Goal: Task Accomplishment & Management: Use online tool/utility

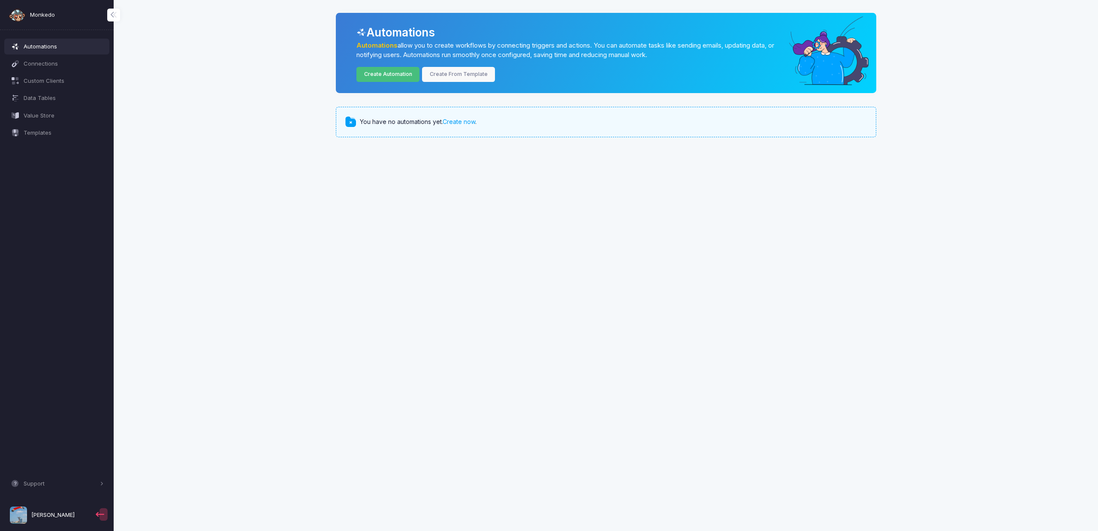
click at [382, 76] on link "Create Automation" at bounding box center [388, 74] width 63 height 15
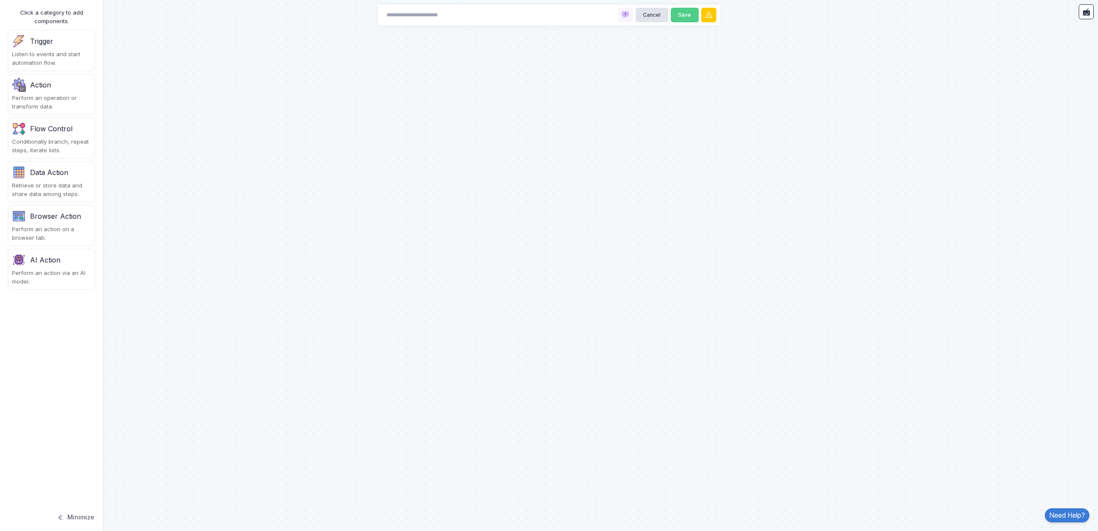
drag, startPoint x: 31, startPoint y: 45, endPoint x: 195, endPoint y: 72, distance: 165.6
click at [292, 91] on automation-editor "Cancel Save Click a category to add components. Trigger Listen to events and st…" at bounding box center [549, 265] width 1098 height 531
click at [46, 45] on div "Trigger" at bounding box center [41, 41] width 23 height 10
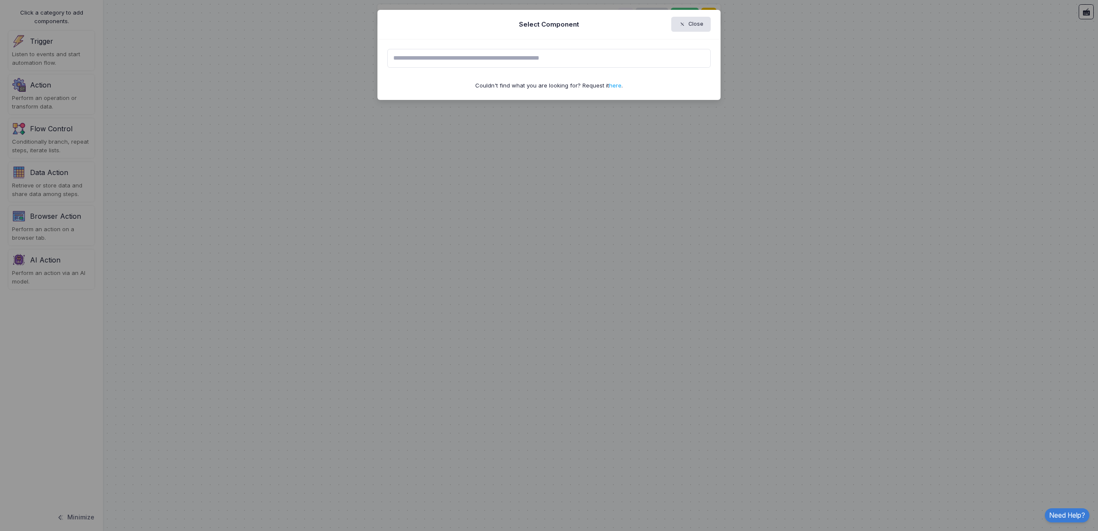
click at [479, 57] on input "text" at bounding box center [549, 58] width 324 height 19
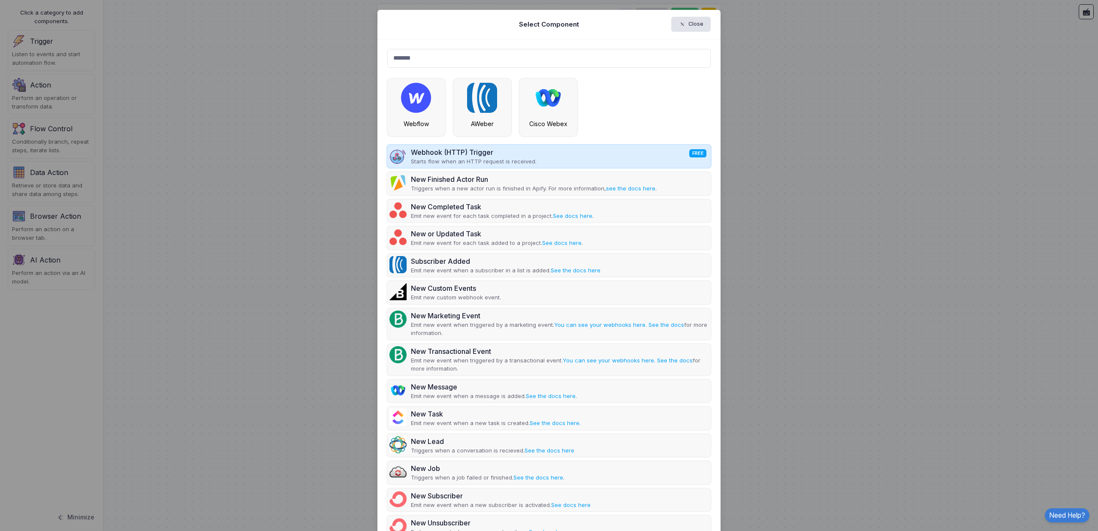
type input "*******"
click at [498, 155] on div "Webhook (HTTP) Trigger FREE" at bounding box center [474, 152] width 126 height 10
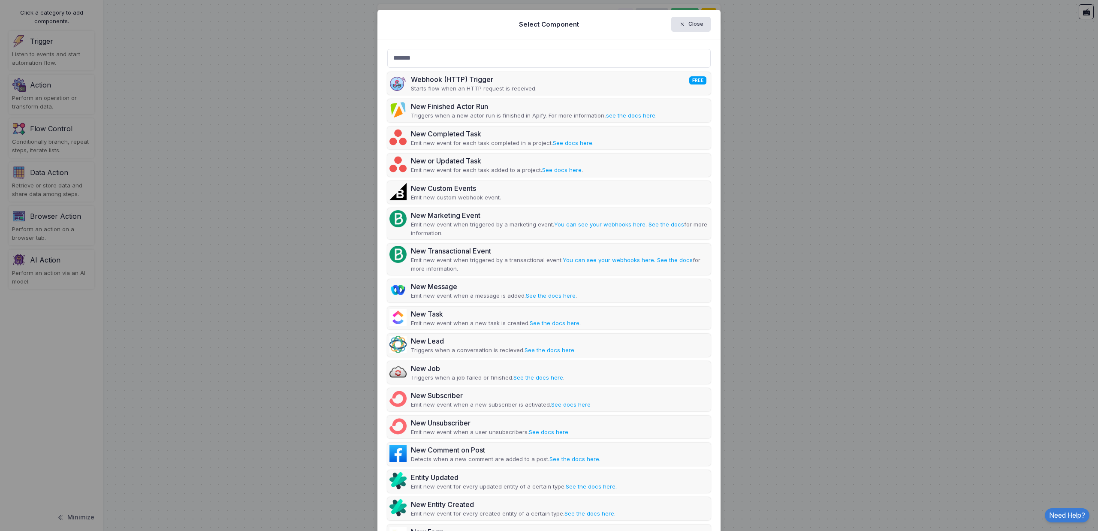
click at [572, 149] on div "Webhook (HTTP) Trigger FREE Starts flow when an HTTP request is received. New F…" at bounding box center [549, 365] width 324 height 587
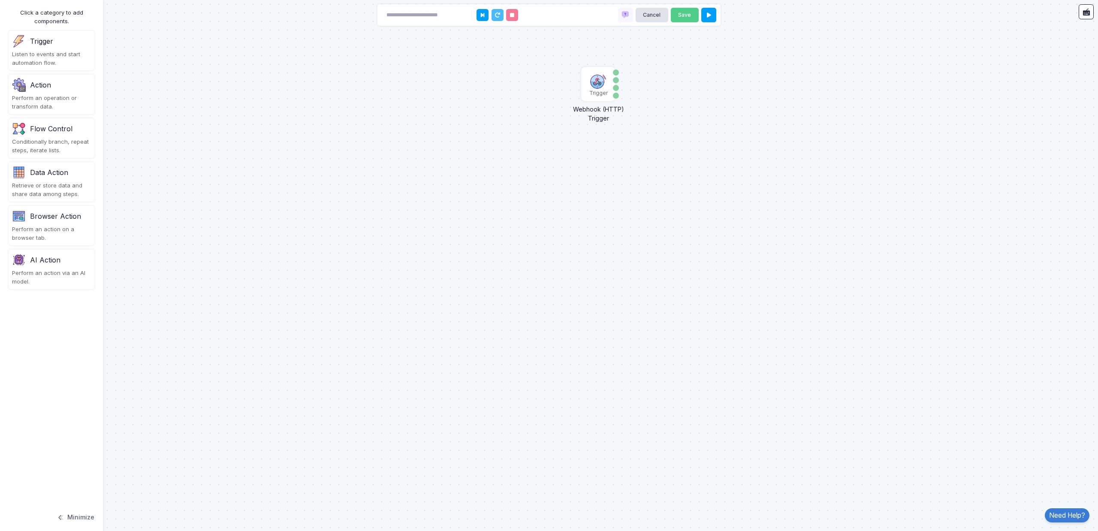
click at [599, 74] on div "Webhook (HTTP) Trigger FREE Starts flow when an HTTP request is received." at bounding box center [549, 62] width 324 height 23
drag, startPoint x: 67, startPoint y: 230, endPoint x: 329, endPoint y: 229, distance: 261.7
click at [343, 226] on automation-editor "Trigger Webhook (HTTP) Trigger Data Query Headers Method Cancel Save Click a ca…" at bounding box center [549, 265] width 1098 height 531
click at [28, 203] on div "Click a category to add components. Trigger Listen to events and start automati…" at bounding box center [51, 265] width 103 height 531
click at [33, 216] on div "Browser Action" at bounding box center [55, 216] width 51 height 10
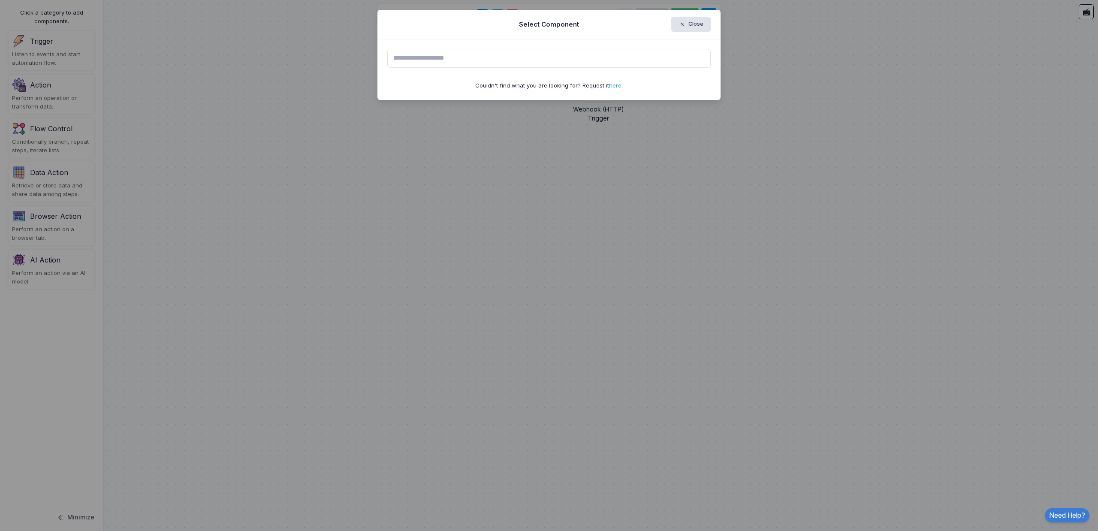
click at [452, 64] on input "text" at bounding box center [549, 58] width 324 height 19
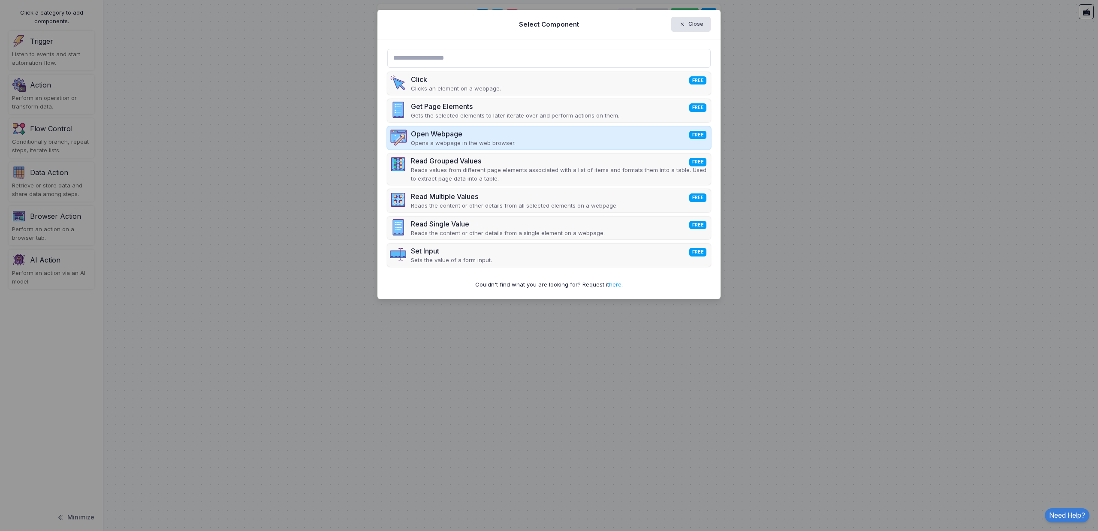
click at [699, 139] on span "FREE" at bounding box center [698, 135] width 17 height 8
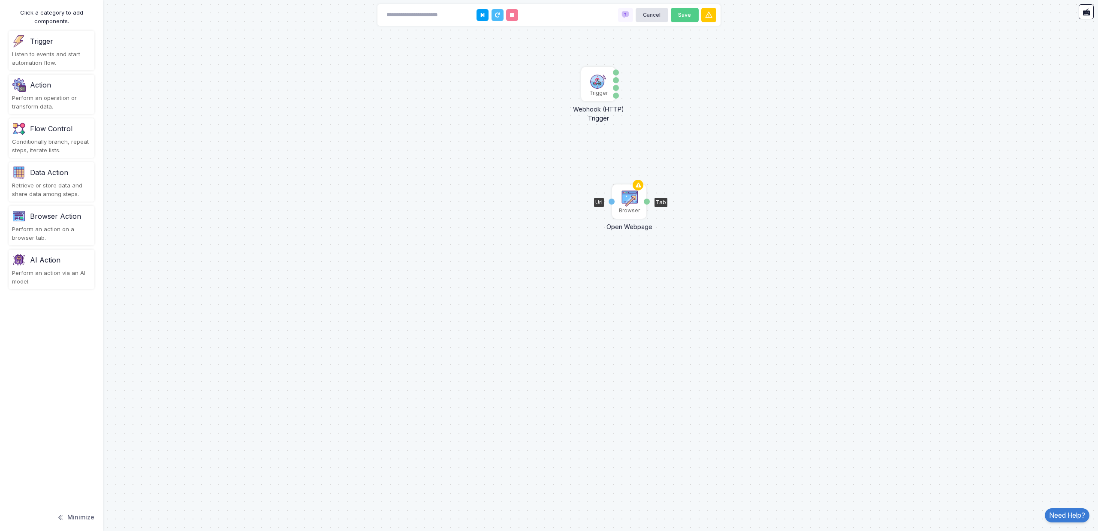
click at [621, 199] on img at bounding box center [629, 198] width 17 height 17
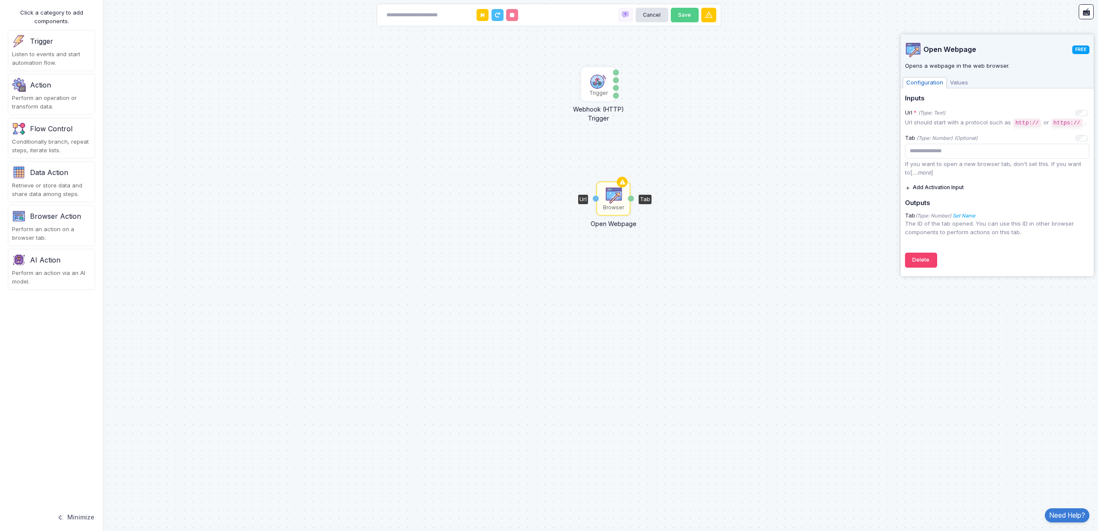
click at [597, 196] on div "Url" at bounding box center [596, 199] width 6 height 6
click at [587, 199] on div "Url" at bounding box center [583, 199] width 10 height 9
click at [585, 201] on div "Url" at bounding box center [583, 199] width 10 height 9
click at [613, 85] on div "Data Query Headers Method" at bounding box center [616, 84] width 6 height 33
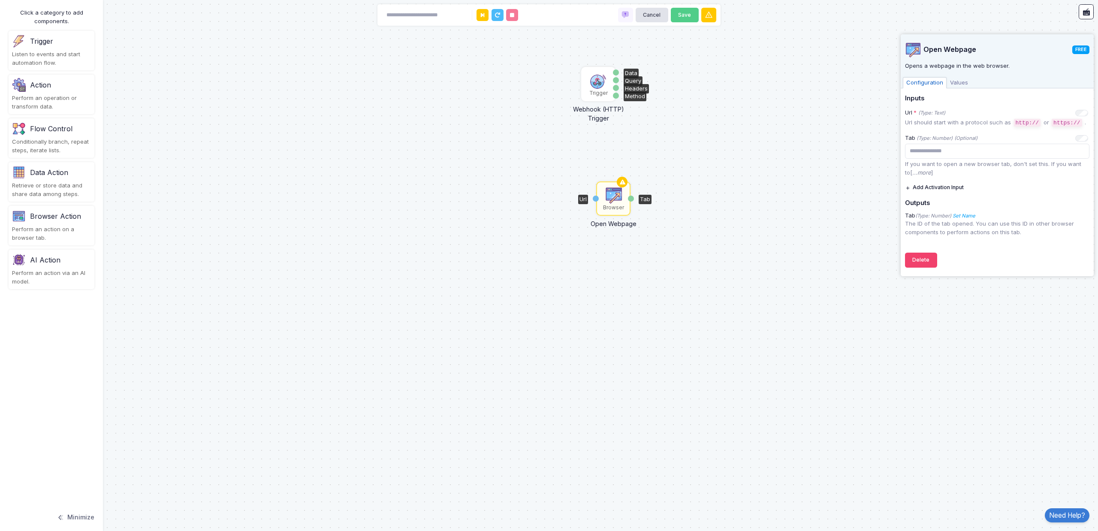
click at [617, 75] on div "Data Query Headers Method" at bounding box center [616, 84] width 6 height 33
click at [617, 73] on div "Data" at bounding box center [616, 73] width 6 height 6
drag, startPoint x: 617, startPoint y: 73, endPoint x: 627, endPoint y: 73, distance: 10.3
click at [617, 73] on div "Data" at bounding box center [616, 73] width 6 height 6
drag, startPoint x: 983, startPoint y: 151, endPoint x: 1024, endPoint y: 59, distance: 101.0
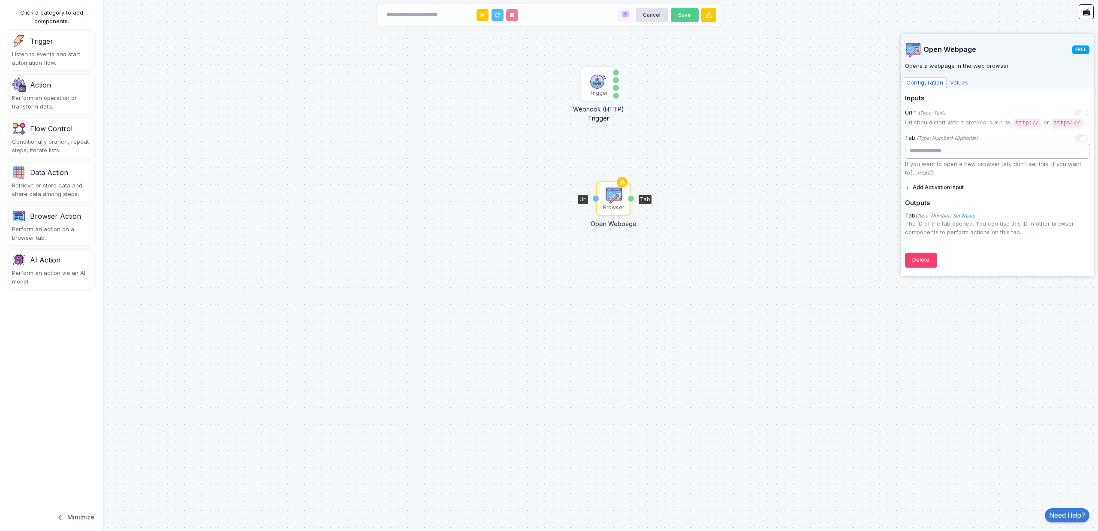
click at [983, 151] on input "number" at bounding box center [997, 151] width 185 height 15
drag, startPoint x: 941, startPoint y: 107, endPoint x: 968, endPoint y: 113, distance: 27.7
click at [941, 107] on div "Url * (Type: Text) + Expression Url should start with a protocol such as http:/…" at bounding box center [997, 117] width 193 height 25
click at [979, 116] on div "Url * (Type: Text) + Expression" at bounding box center [996, 113] width 183 height 9
click at [980, 118] on p "Url should start with a protocol such as http:// or https:// ." at bounding box center [997, 122] width 185 height 9
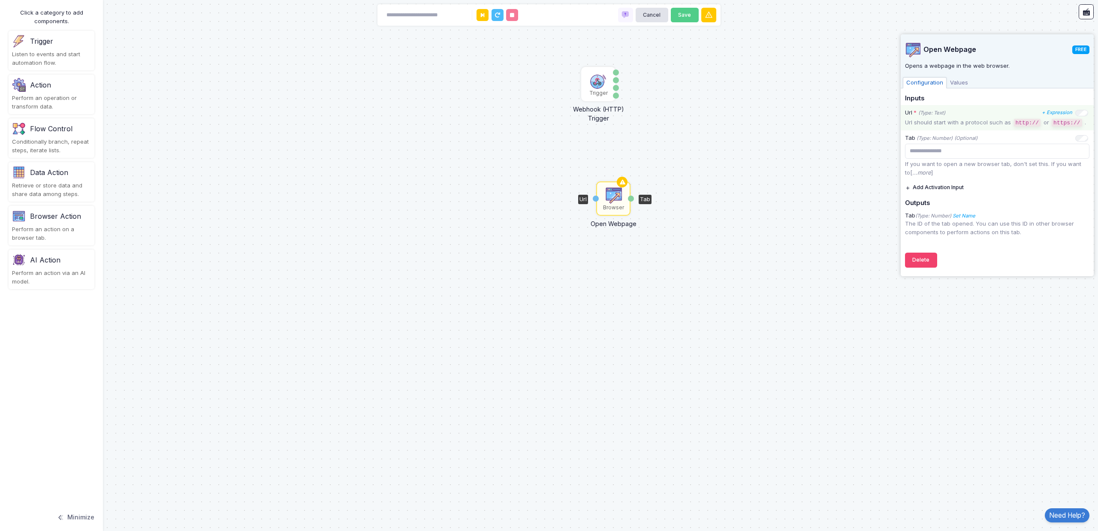
click at [582, 200] on div "Url" at bounding box center [583, 199] width 10 height 9
drag, startPoint x: 582, startPoint y: 200, endPoint x: 629, endPoint y: 190, distance: 48.2
click at [582, 200] on div "Url" at bounding box center [583, 199] width 10 height 9
click at [856, 209] on div "Trigger Webhook (HTTP) Trigger Data Query Headers Method Browser Open Webpage U…" at bounding box center [549, 265] width 1098 height 531
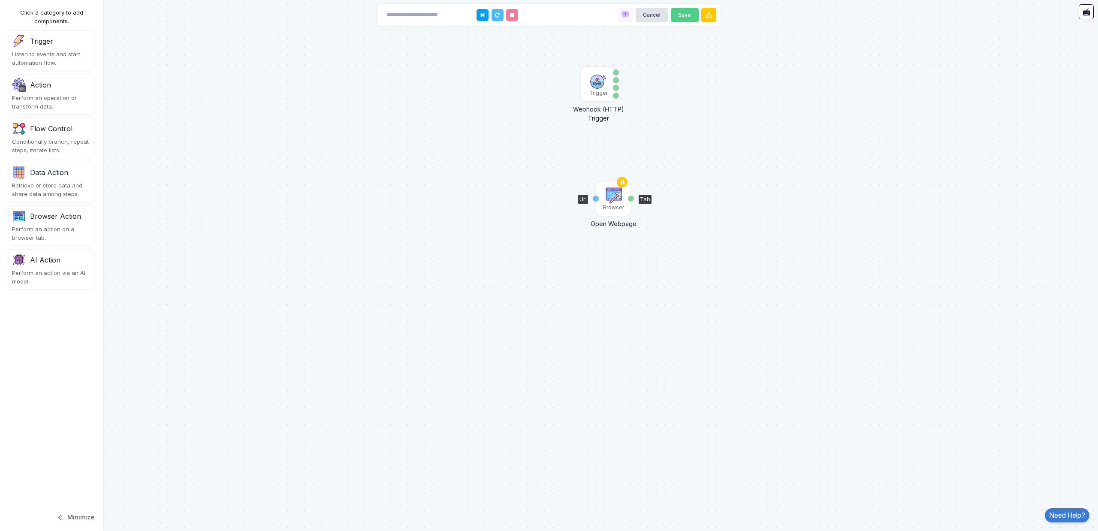
click at [606, 197] on img at bounding box center [613, 195] width 17 height 17
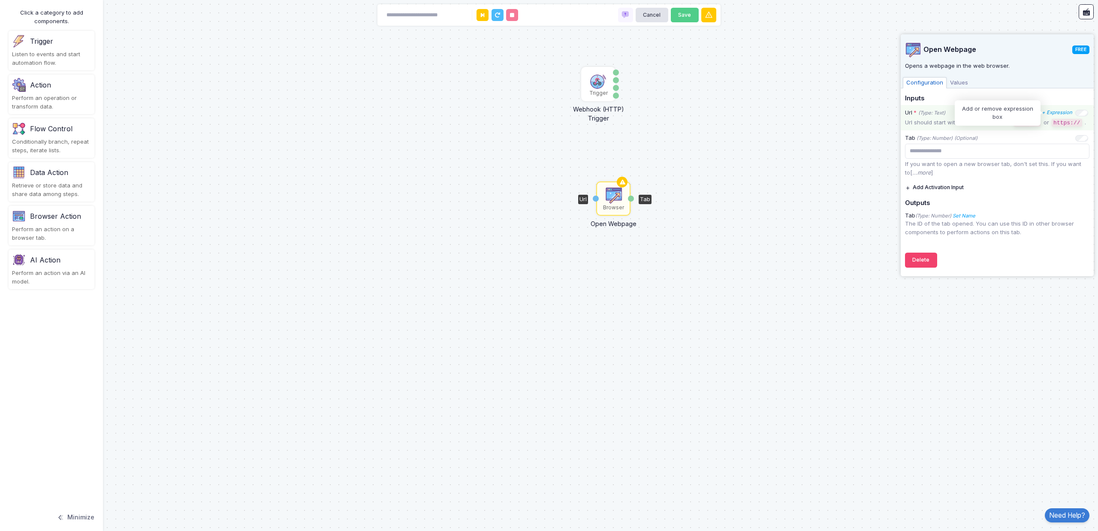
click at [1050, 113] on icon "+ Expression" at bounding box center [1057, 112] width 30 height 6
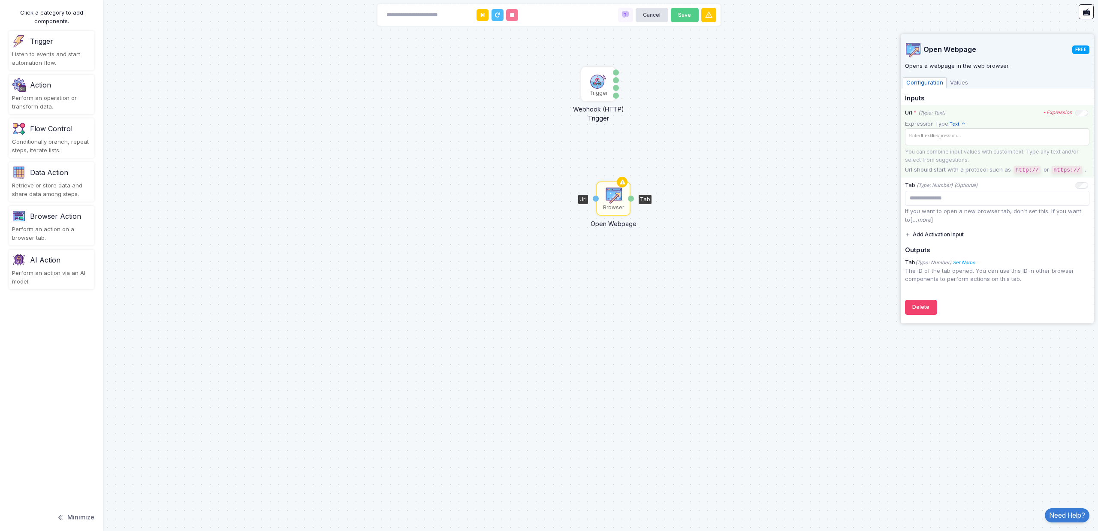
click at [1064, 109] on div "Url * (Type: Text) - Expression" at bounding box center [996, 113] width 183 height 9
click at [0, 0] on icon "- Expression" at bounding box center [0, 0] width 0 height 0
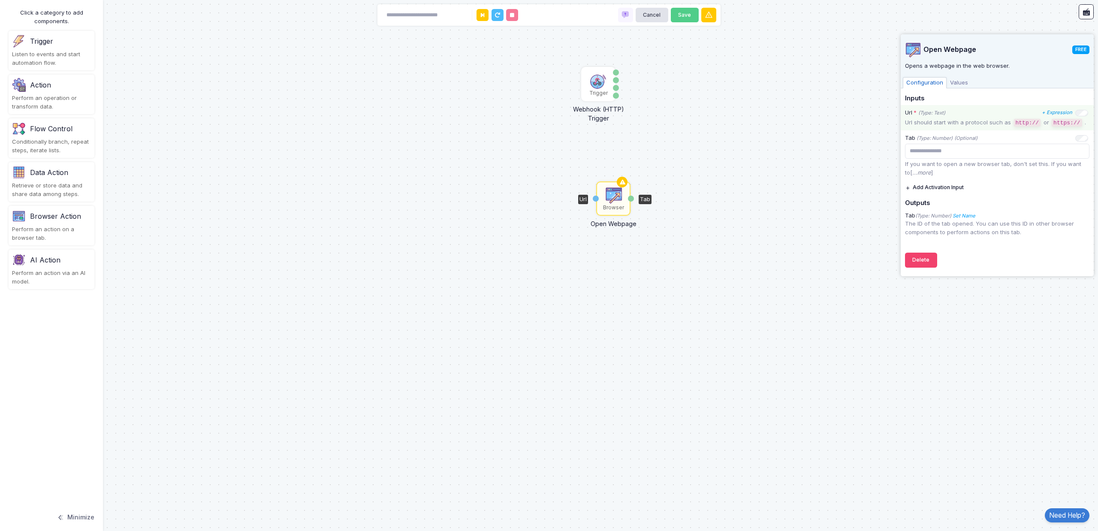
click at [959, 111] on div "Url * (Type: Text) + Expression" at bounding box center [996, 113] width 183 height 9
click at [924, 114] on icon "(Type: Text)" at bounding box center [932, 113] width 27 height 6
click at [964, 81] on span "Values" at bounding box center [959, 82] width 25 height 11
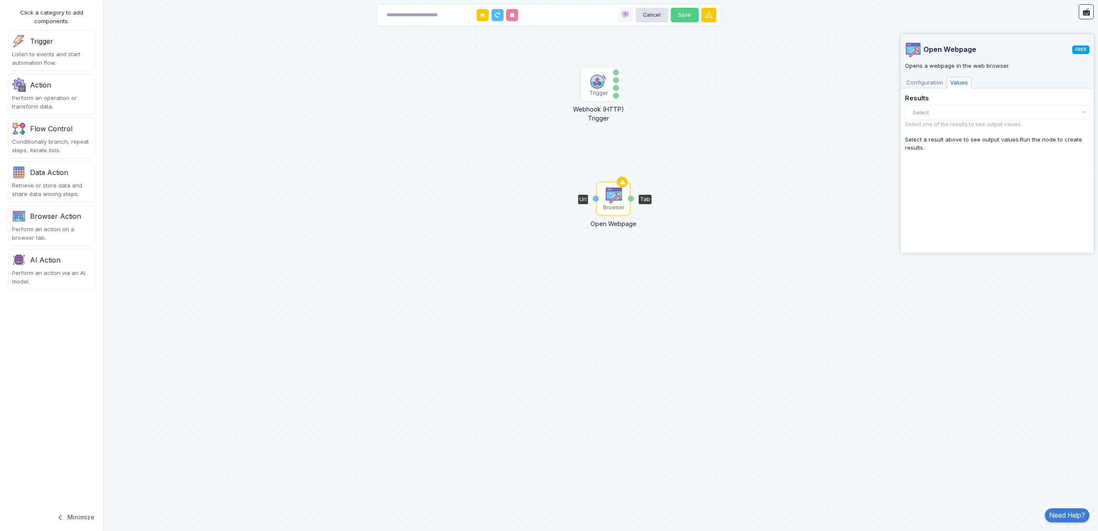
click at [942, 105] on div "Results Select There are no results yet. Select one of the results to see outpu…" at bounding box center [997, 112] width 185 height 34
click at [943, 112] on button "Select" at bounding box center [997, 112] width 185 height 15
click at [932, 82] on span "Configuration" at bounding box center [925, 82] width 44 height 11
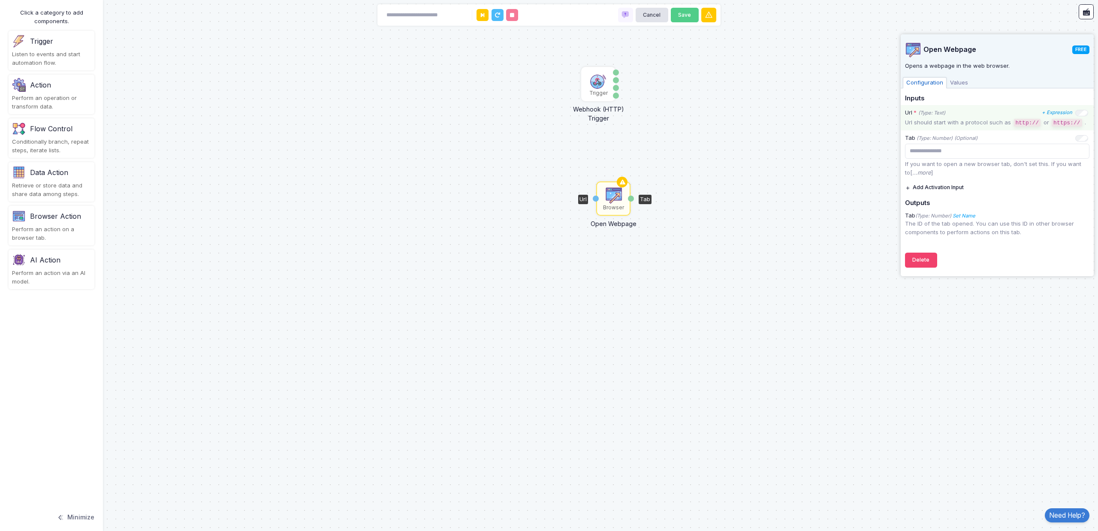
click at [943, 127] on div "Url * (Type: Text) + Expression Url should start with a protocol such as http:/…" at bounding box center [997, 117] width 193 height 25
click at [941, 119] on p "Url should start with a protocol such as http:// or https:// ." at bounding box center [997, 122] width 185 height 9
click at [1000, 114] on div "Url * (Type: Text) + Expression" at bounding box center [996, 113] width 183 height 9
drag, startPoint x: 1006, startPoint y: 110, endPoint x: 1045, endPoint y: 110, distance: 38.6
click at [1011, 110] on div "Url * (Type: Text) + Expression" at bounding box center [996, 113] width 183 height 9
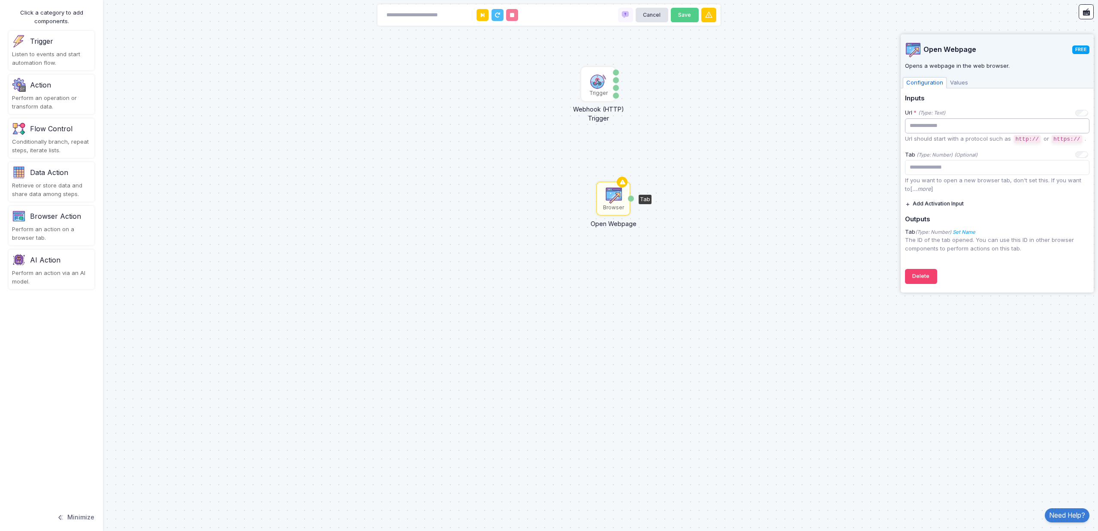
click at [1014, 121] on input "text" at bounding box center [997, 125] width 185 height 15
type input "**********"
click at [880, 383] on div "Trigger Webhook (HTTP) Trigger Data Query Headers Method Browser Open Webpage T…" at bounding box center [549, 265] width 1098 height 531
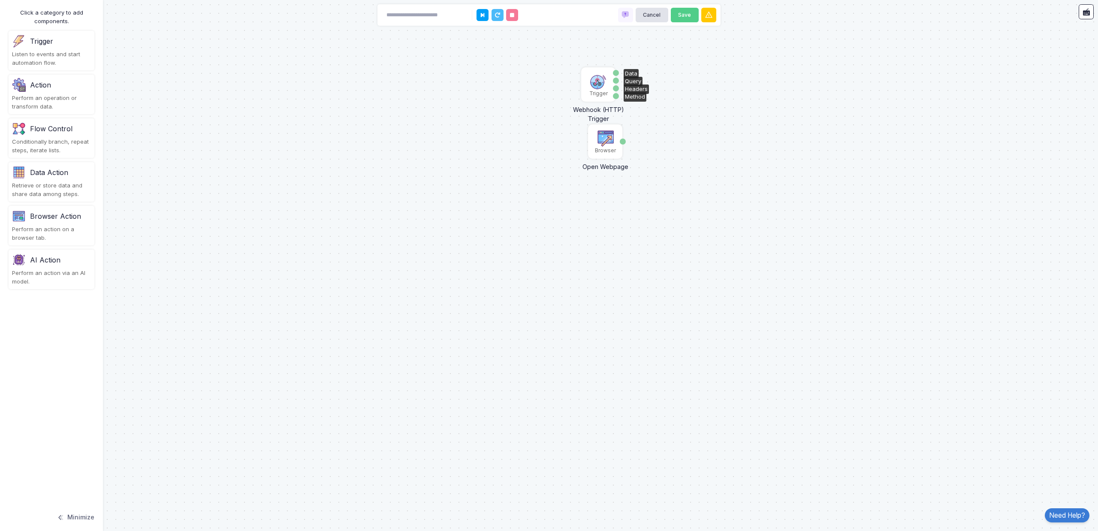
drag, startPoint x: 603, startPoint y: 203, endPoint x: 585, endPoint y: 113, distance: 91.6
click at [595, 147] on div "Browser" at bounding box center [605, 151] width 21 height 8
drag, startPoint x: 618, startPoint y: 98, endPoint x: 609, endPoint y: 127, distance: 30.0
click at [0, 1] on div "Trigger Webhook (HTTP) Trigger Data Query Headers Method Browser Open Webpage T…" at bounding box center [0, 0] width 0 height 0
drag, startPoint x: 602, startPoint y: 139, endPoint x: 645, endPoint y: 157, distance: 47.2
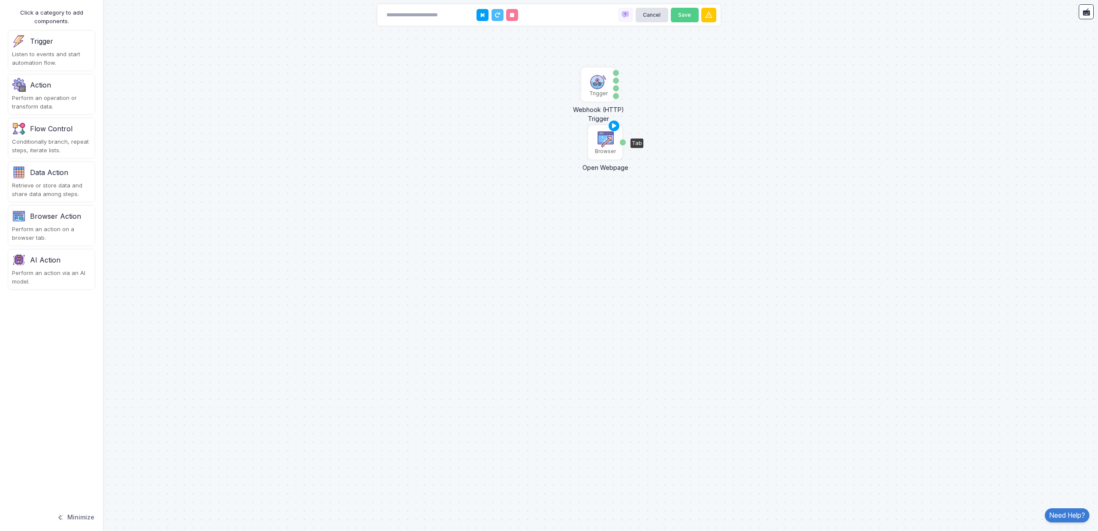
click at [614, 148] on img at bounding box center [605, 138] width 17 height 17
drag, startPoint x: 650, startPoint y: 164, endPoint x: 685, endPoint y: 112, distance: 63.0
click at [696, 113] on img at bounding box center [687, 104] width 17 height 17
click at [699, 97] on icon at bounding box center [700, 99] width 10 height 12
click at [707, 115] on div "Tab" at bounding box center [709, 115] width 6 height 6
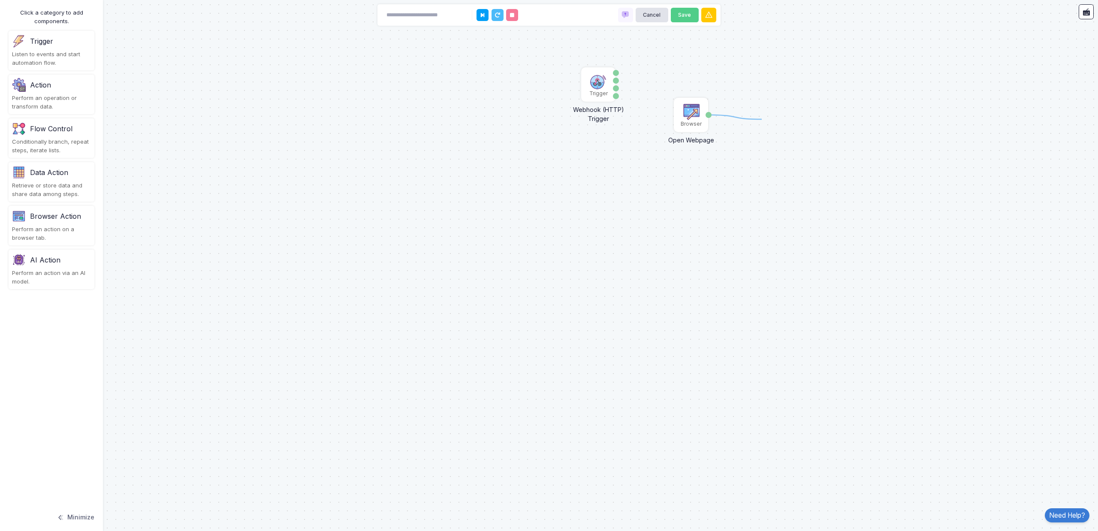
drag, startPoint x: 710, startPoint y: 116, endPoint x: 750, endPoint y: 121, distance: 40.7
click at [759, 121] on div "1 Trigger Webhook (HTTP) Trigger Data Query Headers Method Browser Open Webpage…" at bounding box center [549, 265] width 1098 height 531
click at [619, 74] on div "Trigger Webhook (HTTP) Trigger Data Query Headers Method Browser Open Webpage T…" at bounding box center [549, 265] width 1098 height 531
drag, startPoint x: 618, startPoint y: 74, endPoint x: 605, endPoint y: 73, distance: 13.4
click at [604, 73] on app-flow-node "Trigger Webhook (HTTP) Trigger Data Query Headers Method" at bounding box center [598, 85] width 34 height 34
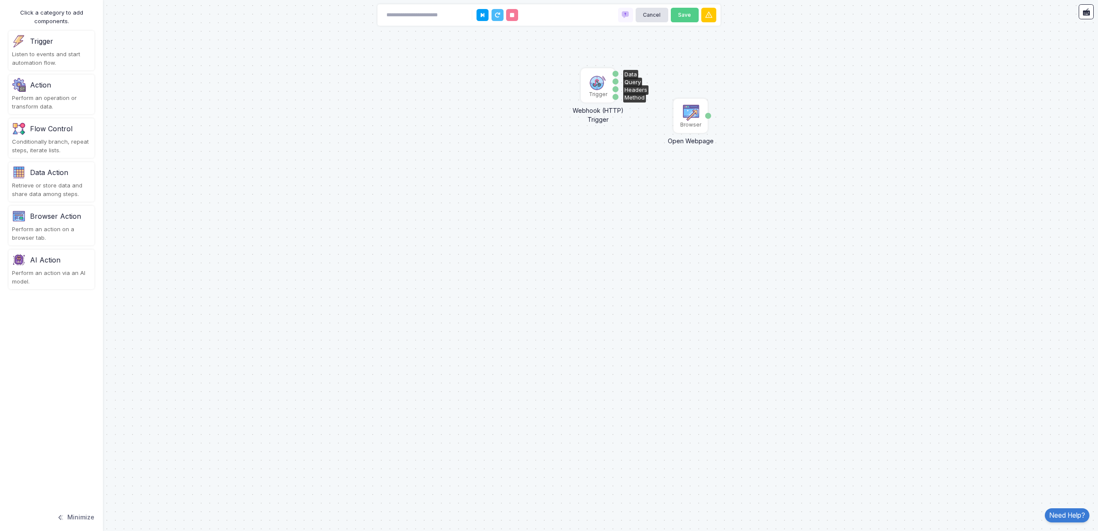
click at [635, 101] on div "Trigger Webhook (HTTP) Trigger Data Query Headers Method Browser Open Webpage T…" at bounding box center [549, 265] width 1098 height 531
drag, startPoint x: 617, startPoint y: 89, endPoint x: 607, endPoint y: 82, distance: 12.9
click at [608, 82] on app-flow-node "Trigger Webhook (HTTP) Trigger Data Query Headers Method" at bounding box center [598, 85] width 34 height 34
drag, startPoint x: 671, startPoint y: 121, endPoint x: 499, endPoint y: 127, distance: 172.2
click at [499, 127] on div "Browser" at bounding box center [511, 121] width 33 height 33
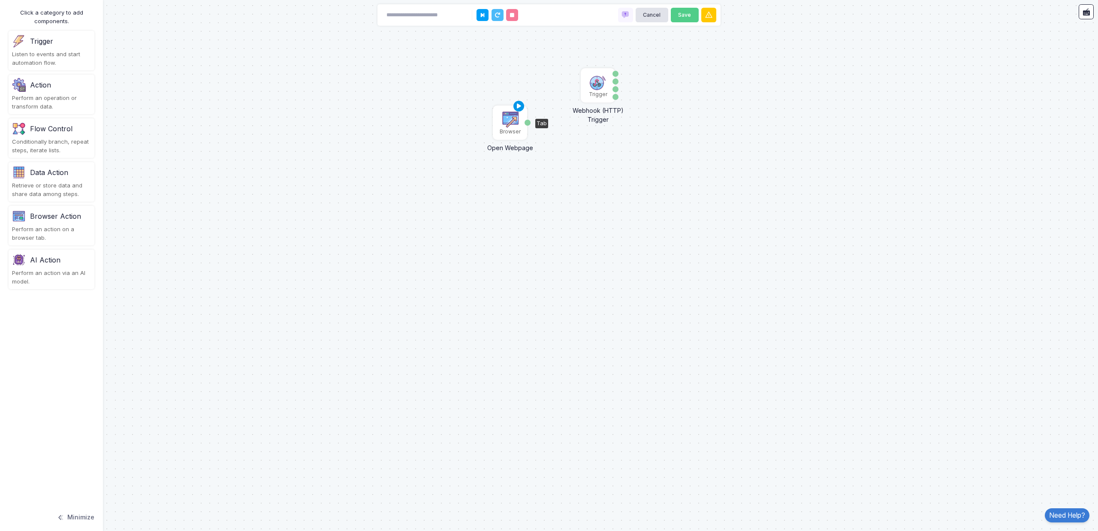
click at [517, 104] on icon at bounding box center [519, 106] width 10 height 12
click at [523, 124] on div "Browser" at bounding box center [510, 122] width 33 height 33
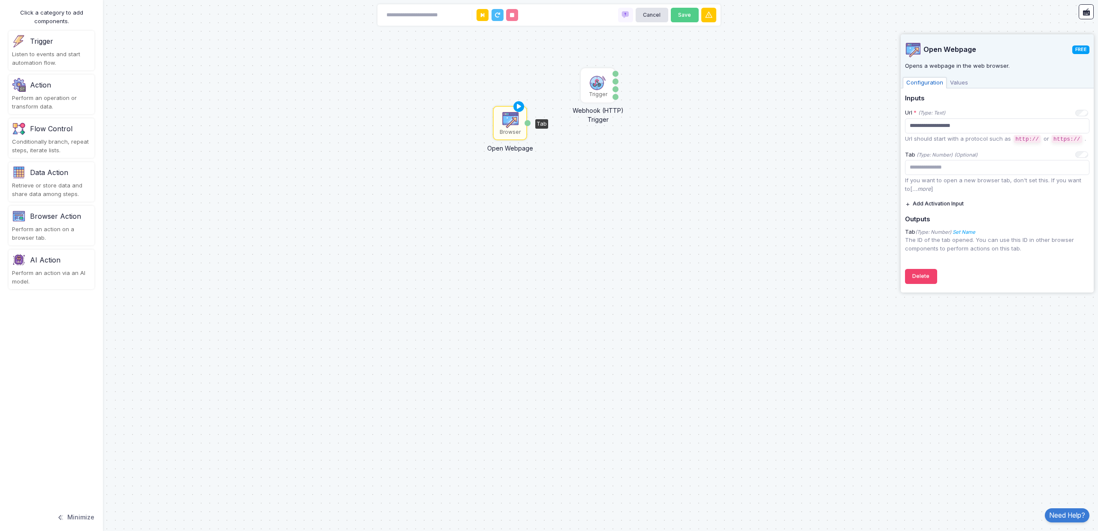
drag, startPoint x: 781, startPoint y: 197, endPoint x: 709, endPoint y: 43, distance: 169.7
click at [781, 197] on div "Trigger Webhook (HTTP) Trigger Data Query Headers Method Browser Open Webpage T…" at bounding box center [549, 265] width 1098 height 531
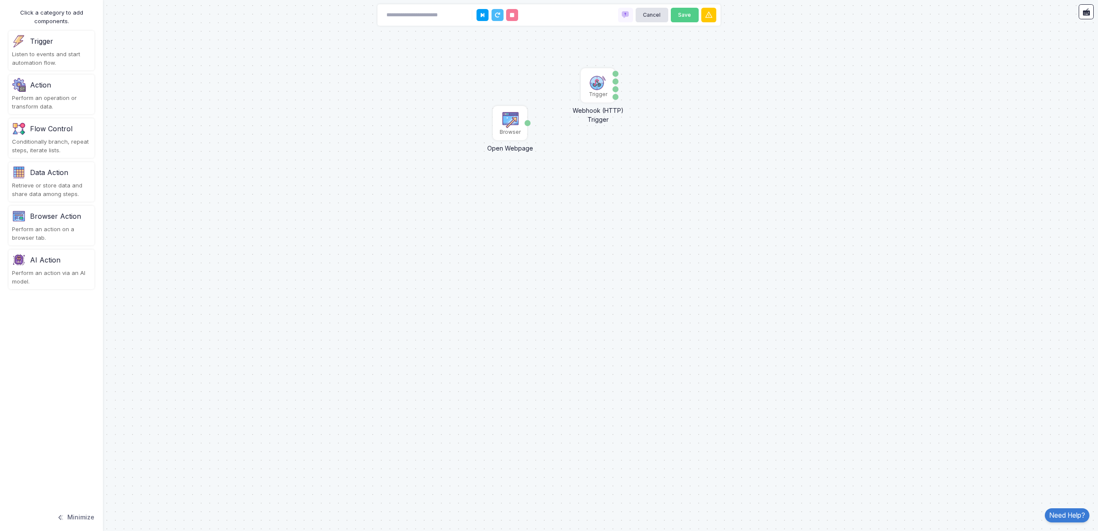
click at [56, 222] on div "Browser Action" at bounding box center [51, 216] width 79 height 14
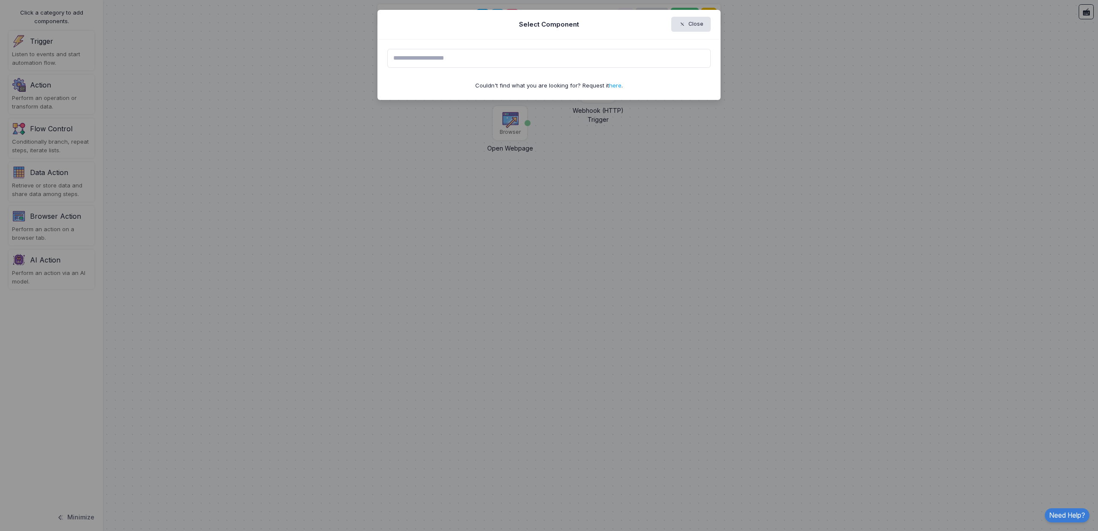
click at [500, 60] on input "text" at bounding box center [549, 58] width 324 height 19
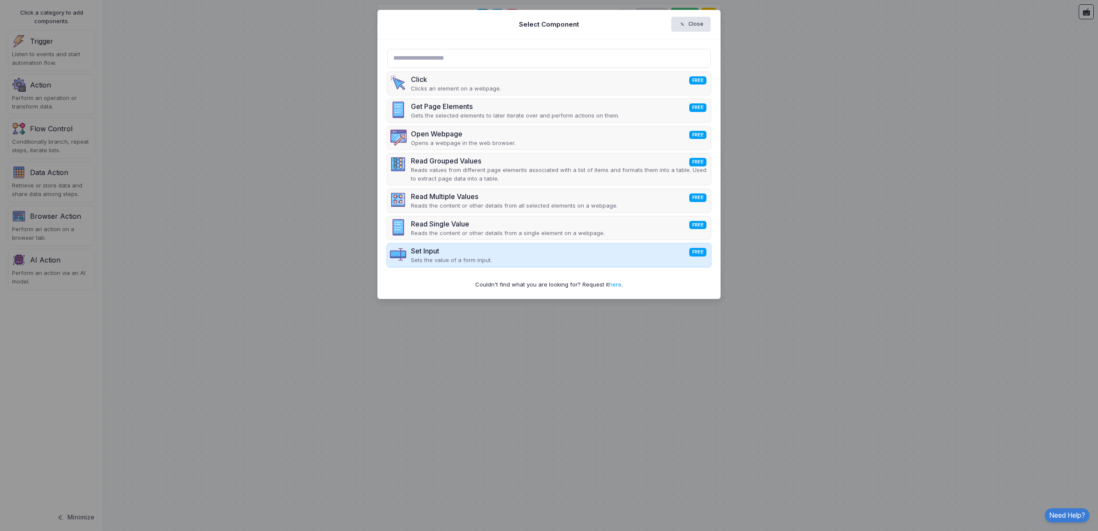
click at [450, 258] on p "Sets the value of a form input." at bounding box center [451, 260] width 81 height 9
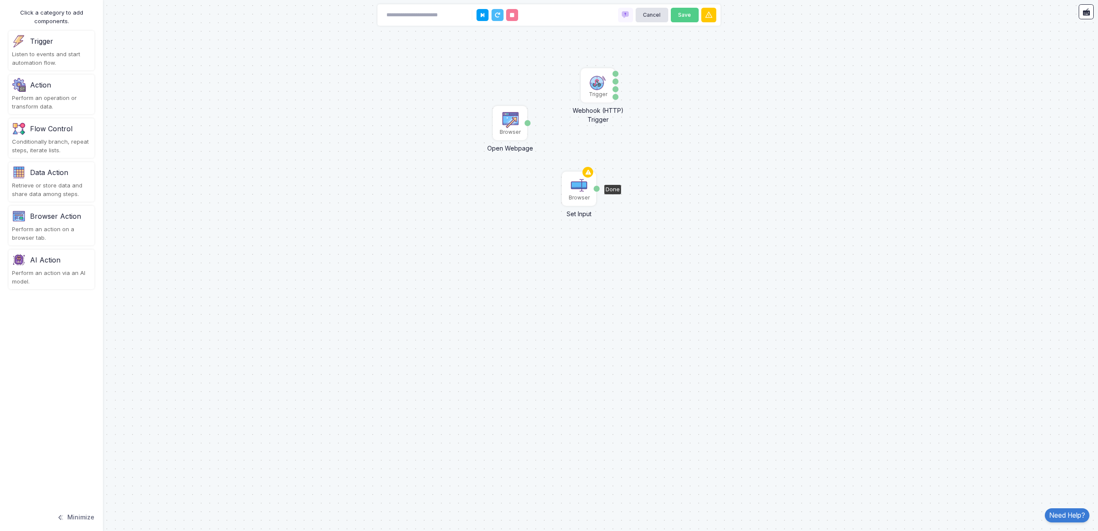
click at [579, 189] on img at bounding box center [579, 185] width 17 height 17
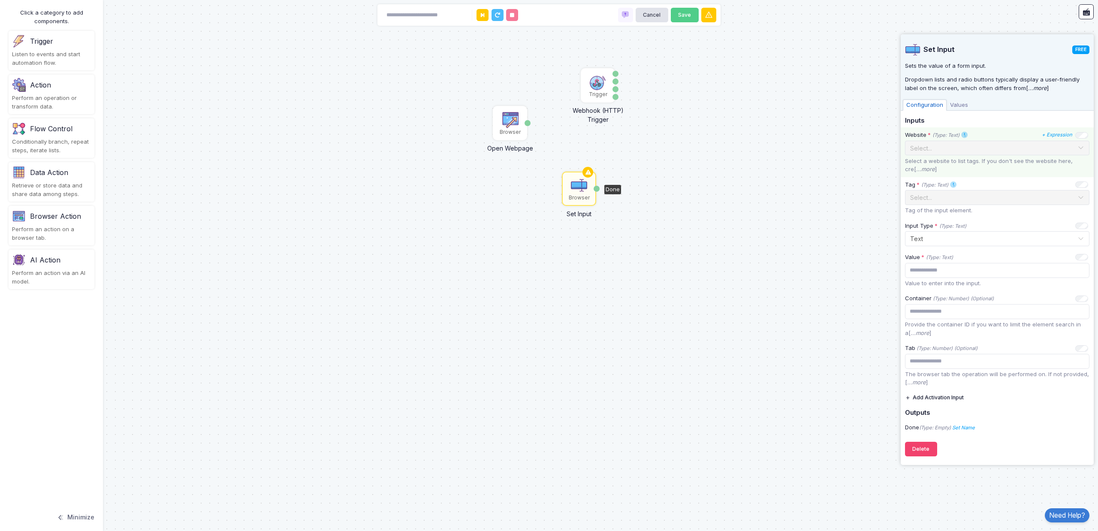
click at [947, 155] on ng-select "Select..." at bounding box center [997, 148] width 185 height 15
click at [949, 152] on div "Select..." at bounding box center [993, 148] width 167 height 9
drag, startPoint x: 528, startPoint y: 124, endPoint x: 557, endPoint y: 187, distance: 69.5
click at [557, 187] on div "1 Trigger Webhook (HTTP) Trigger Data Query Headers Method Browser Open Webpage…" at bounding box center [549, 265] width 1098 height 531
drag, startPoint x: 528, startPoint y: 125, endPoint x: 566, endPoint y: 188, distance: 73.4
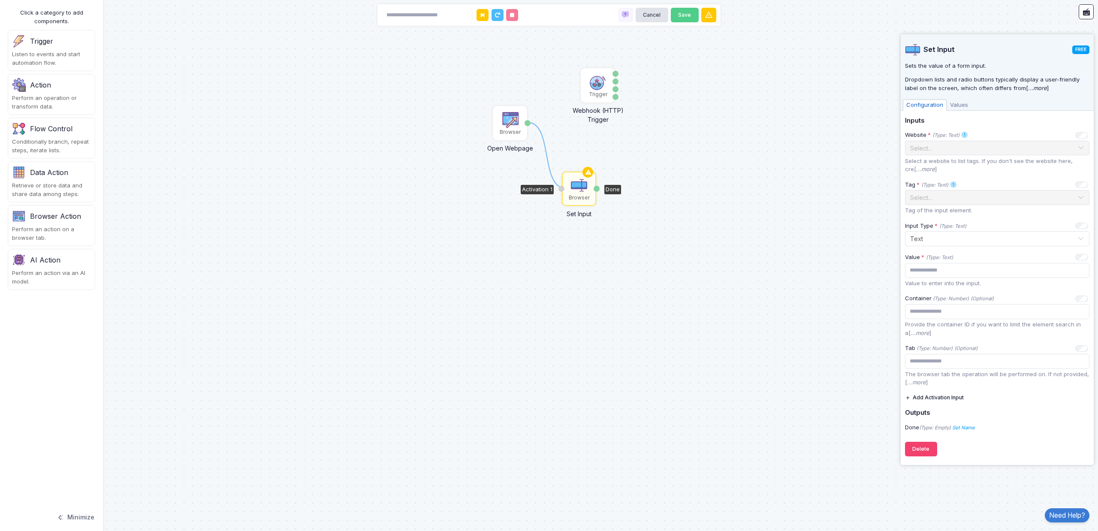
click at [0, 2] on div "1 Trigger Webhook (HTTP) Trigger Data Query Headers Method Browser Open Webpage…" at bounding box center [0, 1] width 0 height 0
click at [529, 126] on div "Tab" at bounding box center [528, 123] width 6 height 33
drag, startPoint x: 538, startPoint y: 143, endPoint x: 560, endPoint y: 190, distance: 51.6
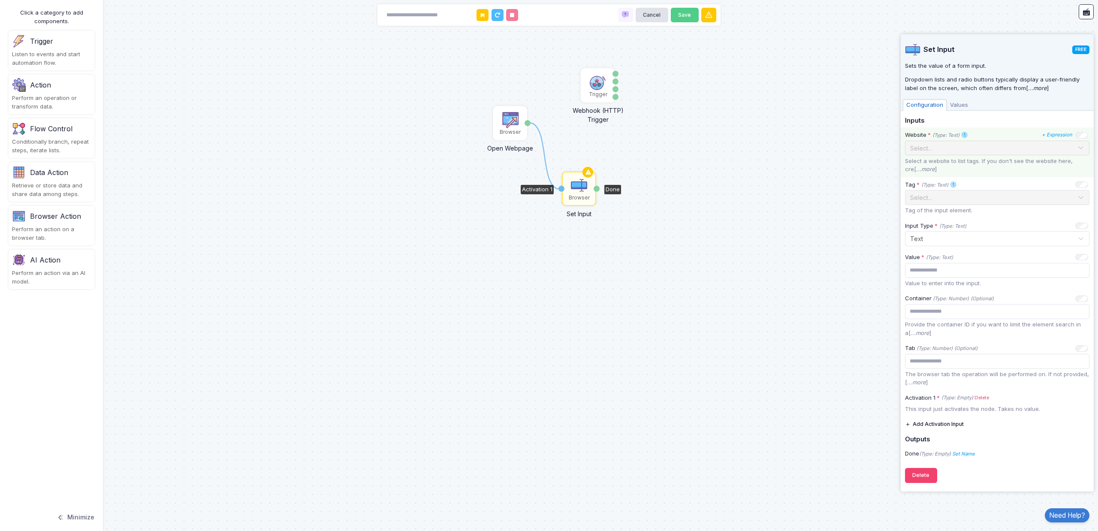
click at [955, 151] on div "Select..." at bounding box center [993, 148] width 167 height 9
click at [591, 172] on icon at bounding box center [588, 172] width 10 height 12
drag, startPoint x: 945, startPoint y: 157, endPoint x: 944, endPoint y: 149, distance: 8.2
click at [944, 157] on p "Select a website to list tags. If you don't see the website here, cre[ ...more ]" at bounding box center [997, 165] width 185 height 17
click at [718, 202] on div "1 Trigger Webhook (HTTP) Trigger Data Query Headers Method Browser Open Webpage…" at bounding box center [549, 265] width 1098 height 531
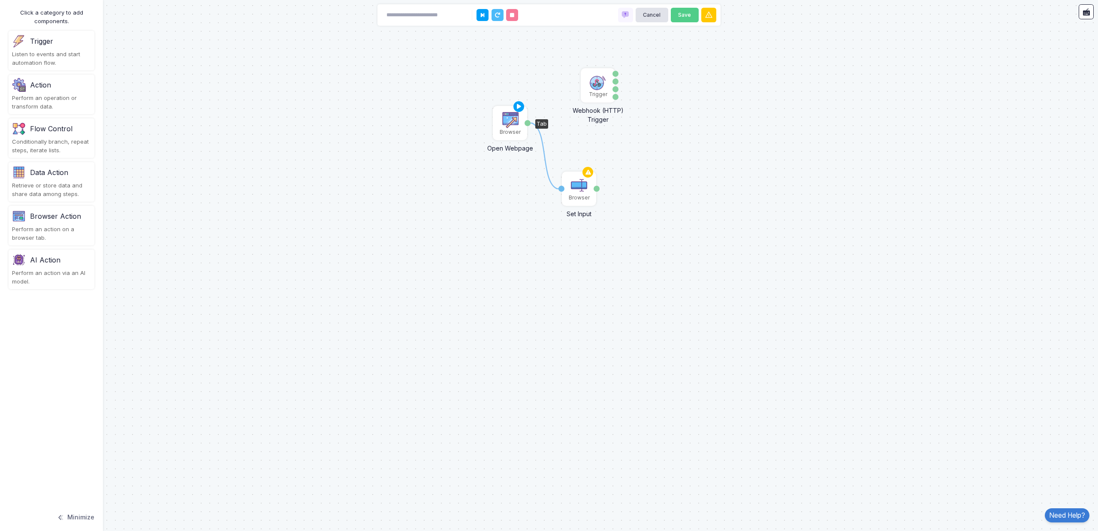
click at [505, 131] on div "Browser" at bounding box center [510, 132] width 21 height 8
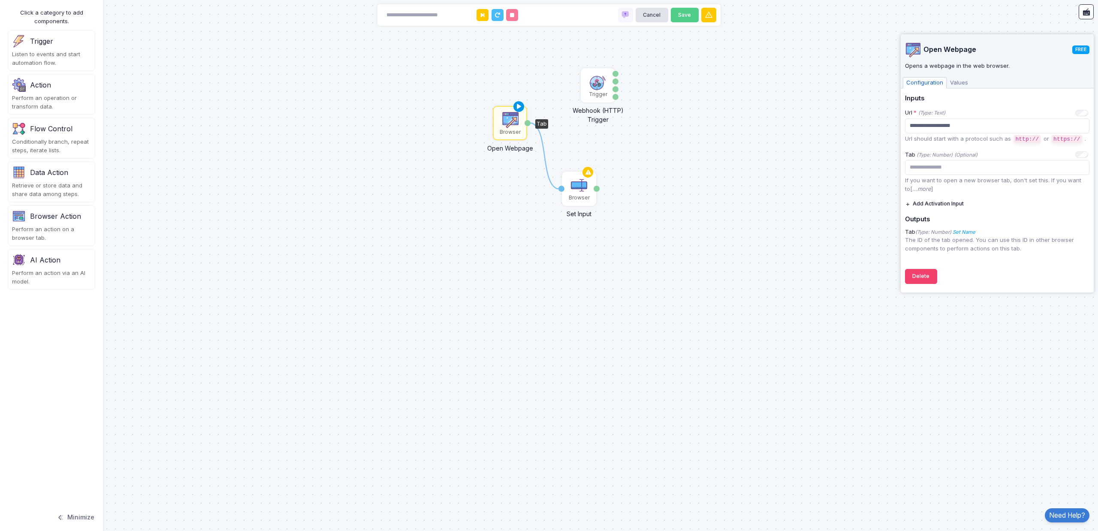
click at [516, 107] on icon at bounding box center [519, 107] width 10 height 12
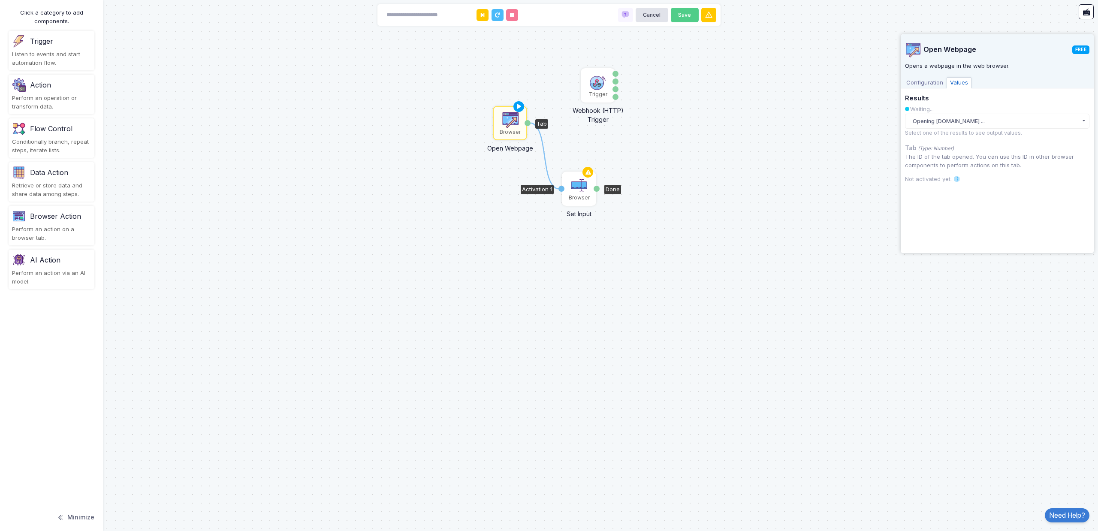
click at [585, 181] on img at bounding box center [579, 185] width 17 height 17
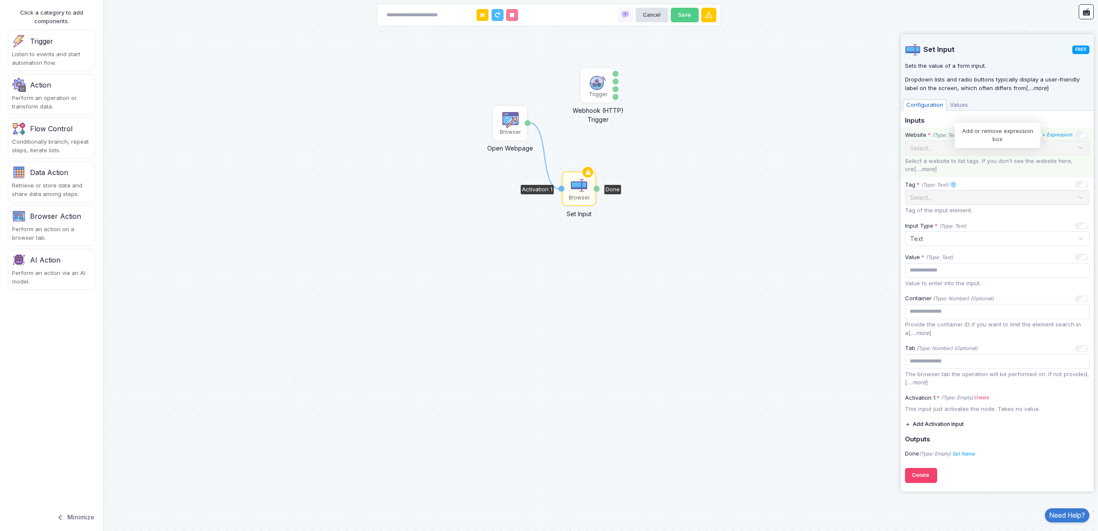
click at [1059, 134] on icon "+ Expression" at bounding box center [1057, 135] width 30 height 6
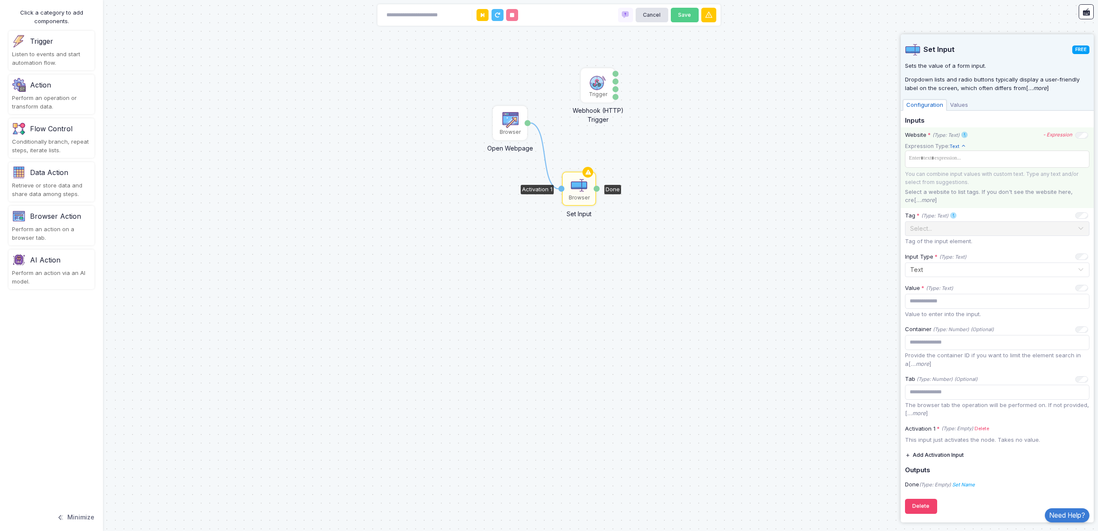
click at [1059, 134] on icon "- Expression" at bounding box center [1058, 135] width 29 height 6
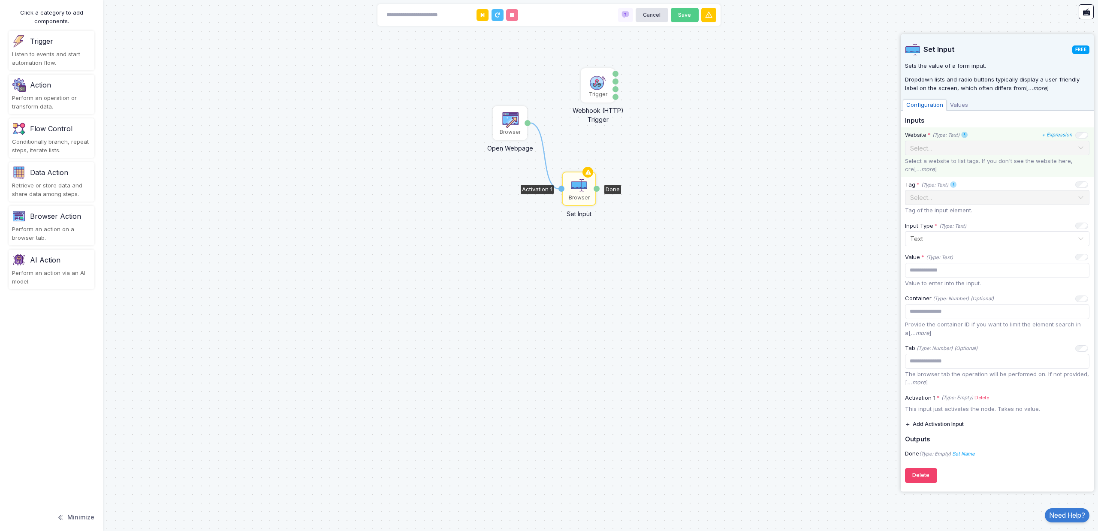
click at [977, 158] on p "Select a website to list tags. If you don't see the website here, cre[ ...more ]" at bounding box center [997, 165] width 185 height 17
click at [1076, 161] on p "Select a website to list tags. If you don't see the website here, create tags f…" at bounding box center [997, 165] width 185 height 17
